Goal: Navigation & Orientation: Go to known website

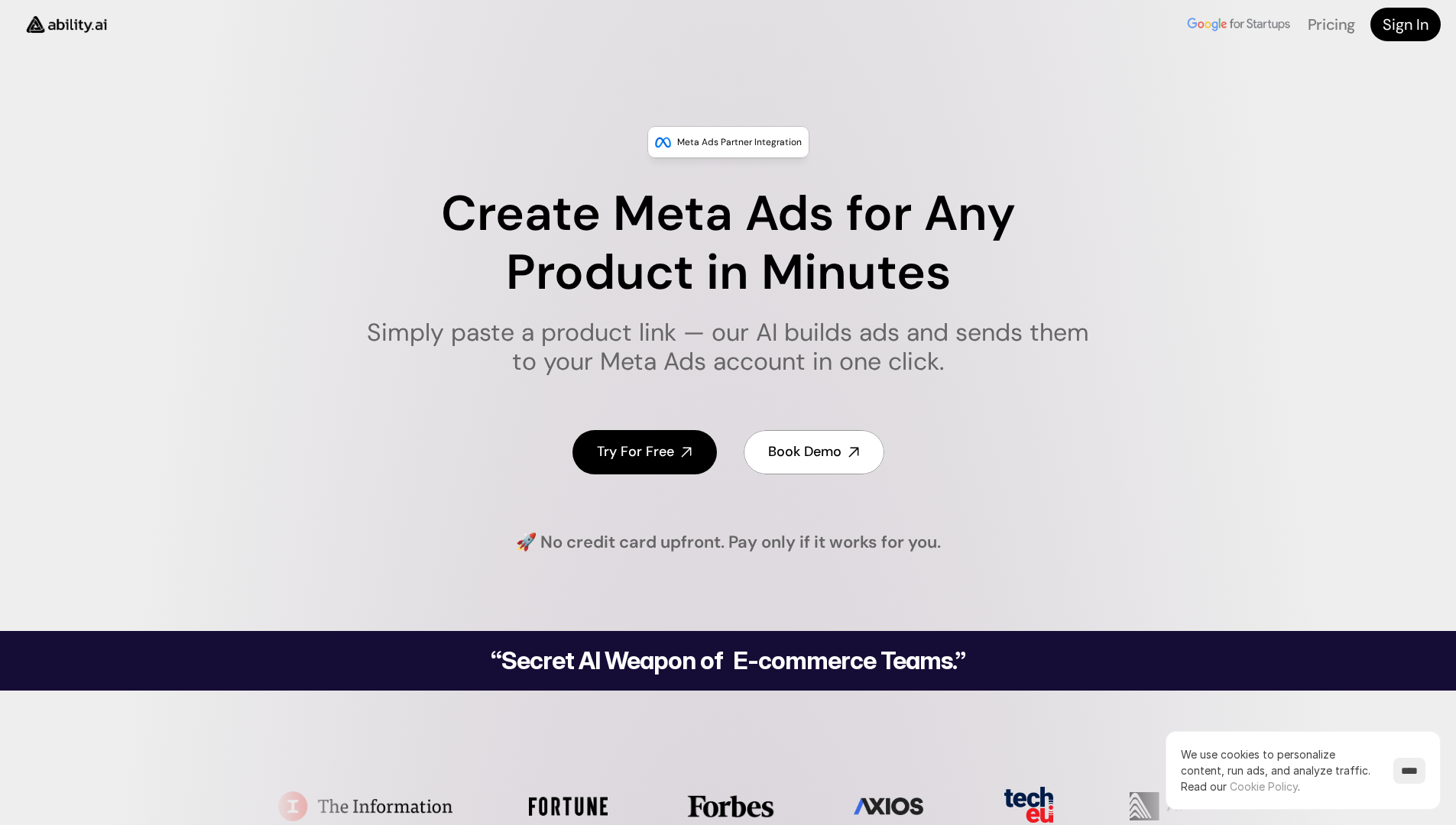
click at [67, 24] on img at bounding box center [67, 23] width 102 height 39
